Goal: Navigation & Orientation: Find specific page/section

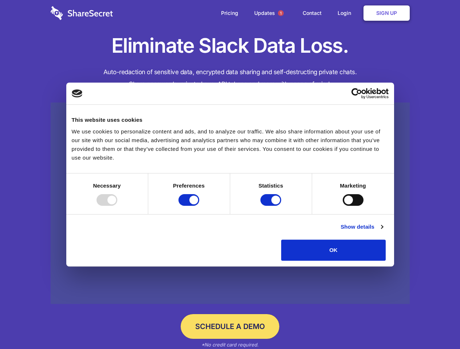
click at [117, 206] on div at bounding box center [106, 200] width 21 height 12
click at [199, 206] on input "Preferences" at bounding box center [188, 200] width 21 height 12
checkbox input "false"
click at [272, 206] on input "Statistics" at bounding box center [270, 200] width 21 height 12
checkbox input "false"
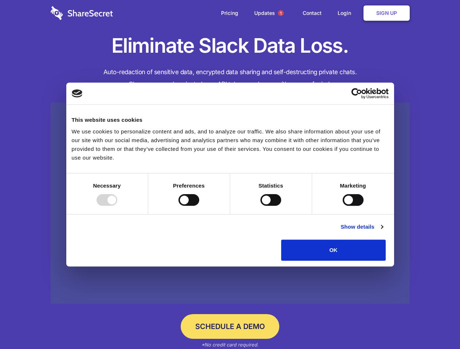
click at [343, 206] on input "Marketing" at bounding box center [353, 200] width 21 height 12
checkbox input "true"
click at [383, 232] on link "Show details" at bounding box center [361, 227] width 42 height 9
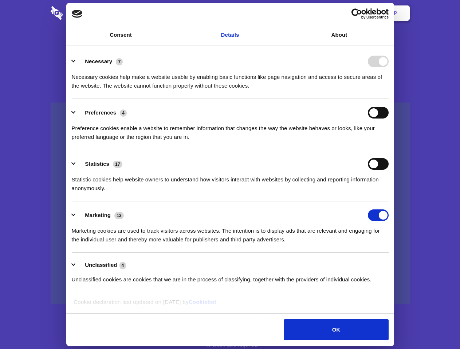
click at [388, 99] on li "Necessary 7 Necessary cookies help make a website usable by enabling basic func…" at bounding box center [230, 73] width 317 height 51
click at [280, 13] on span "1" at bounding box center [281, 13] width 6 height 6
